Goal: Find specific page/section: Find specific page/section

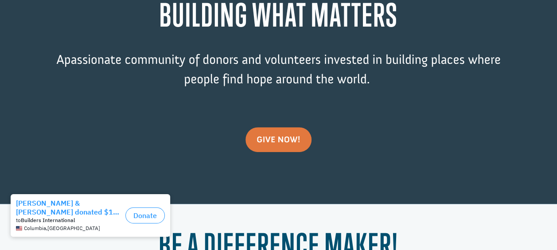
scroll to position [266, 0]
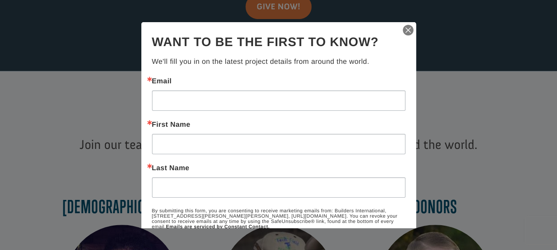
click at [403, 28] on img "button" at bounding box center [408, 30] width 12 height 12
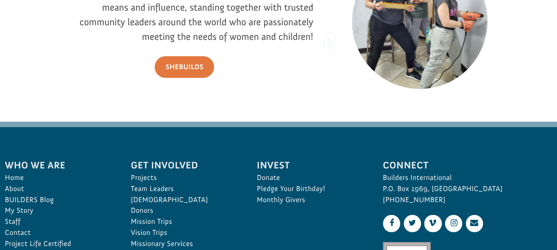
scroll to position [1286, 0]
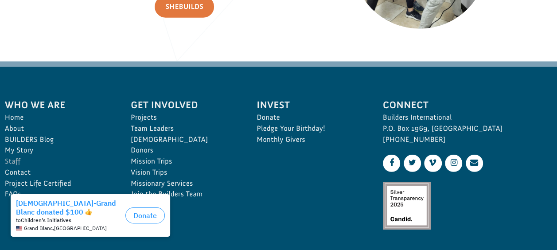
click at [8, 162] on link "Staff" at bounding box center [58, 161] width 106 height 11
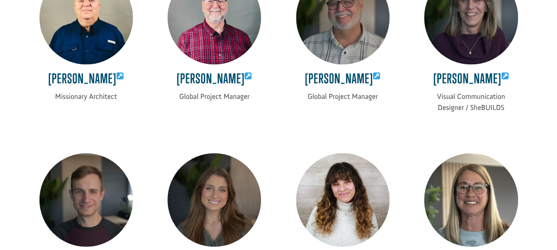
scroll to position [842, 0]
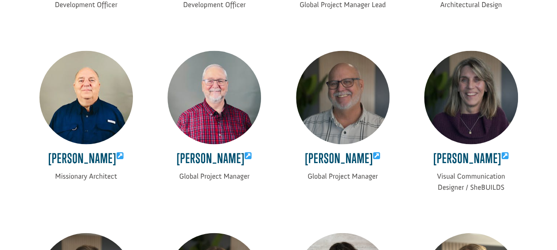
click at [478, 127] on img at bounding box center [471, 98] width 94 height 94
click at [502, 159] on icon at bounding box center [505, 156] width 8 height 8
